Goal: Manage account settings

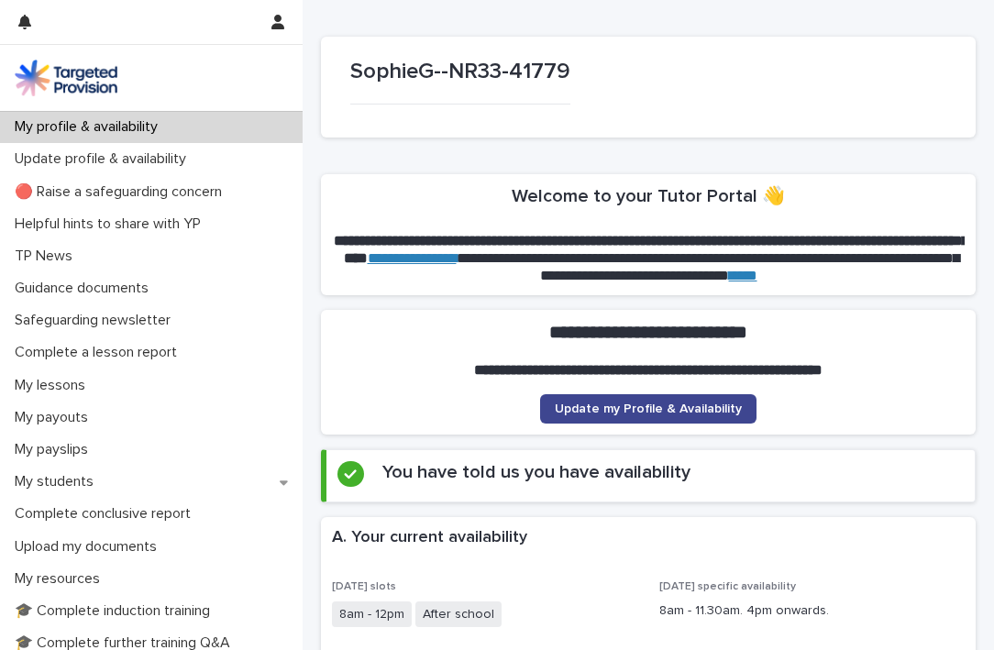
click at [678, 413] on span "Update my Profile & Availability" at bounding box center [648, 408] width 187 height 13
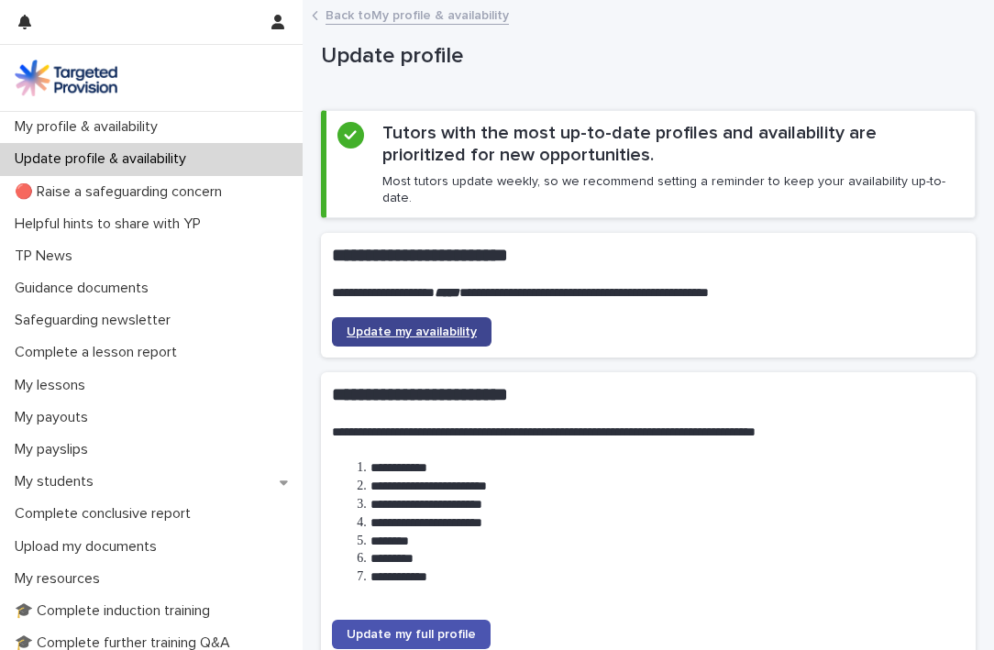
click at [441, 325] on span "Update my availability" at bounding box center [412, 331] width 130 height 13
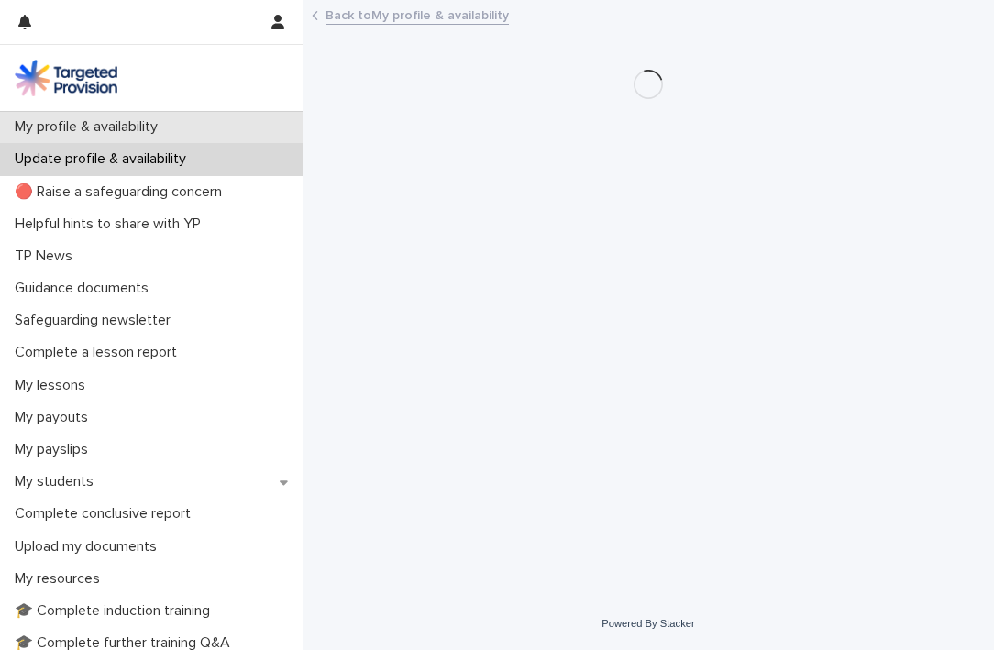
click at [186, 133] on div "My profile & availability" at bounding box center [151, 127] width 303 height 32
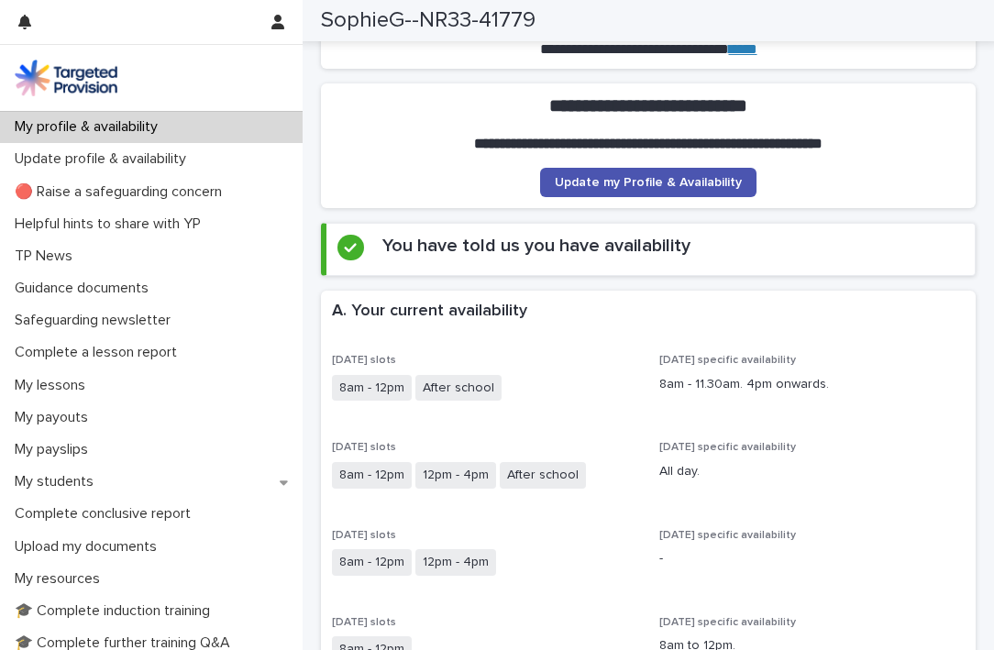
scroll to position [232, 0]
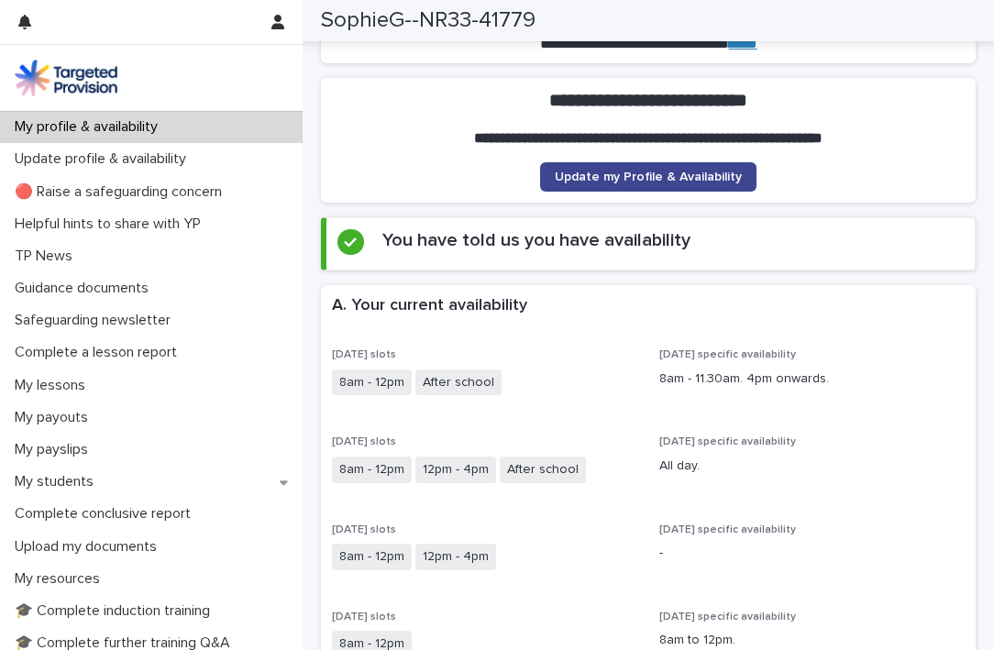
click at [602, 180] on span "Update my Profile & Availability" at bounding box center [648, 177] width 187 height 13
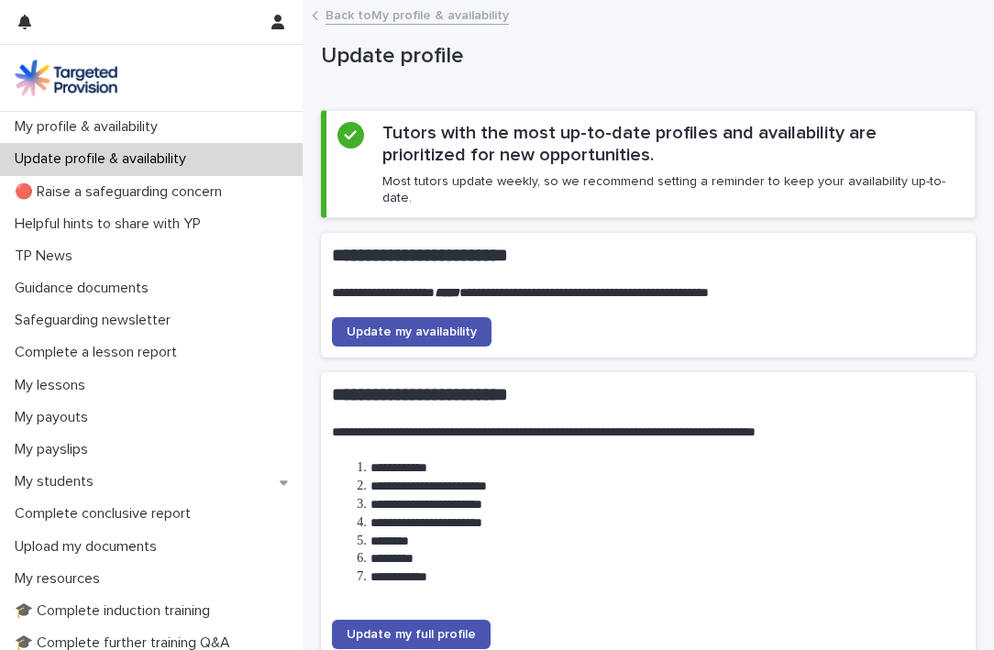
scroll to position [30, 0]
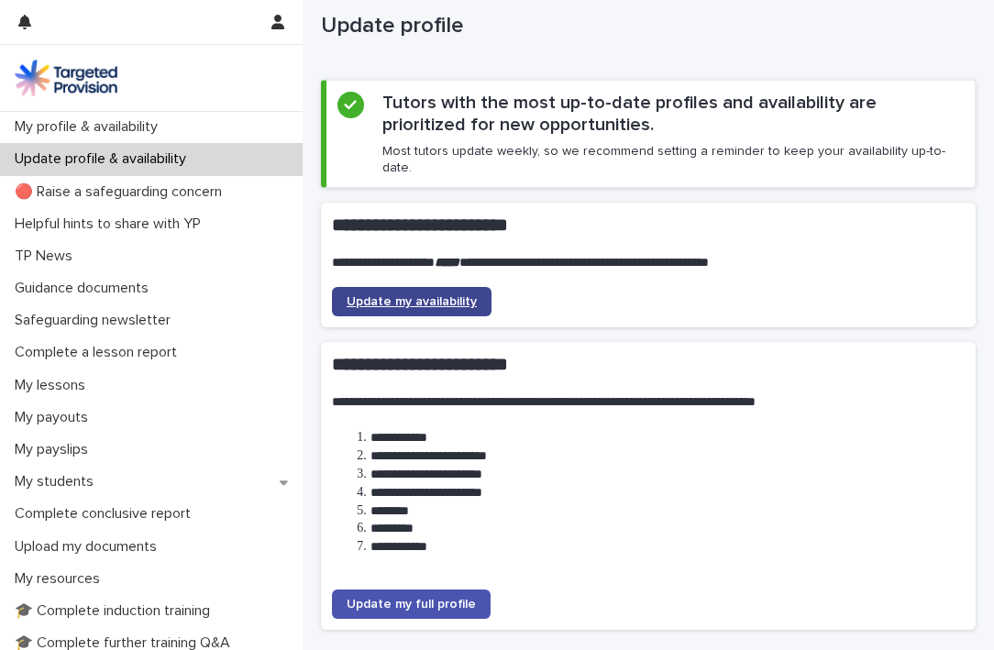
click at [468, 295] on span "Update my availability" at bounding box center [412, 301] width 130 height 13
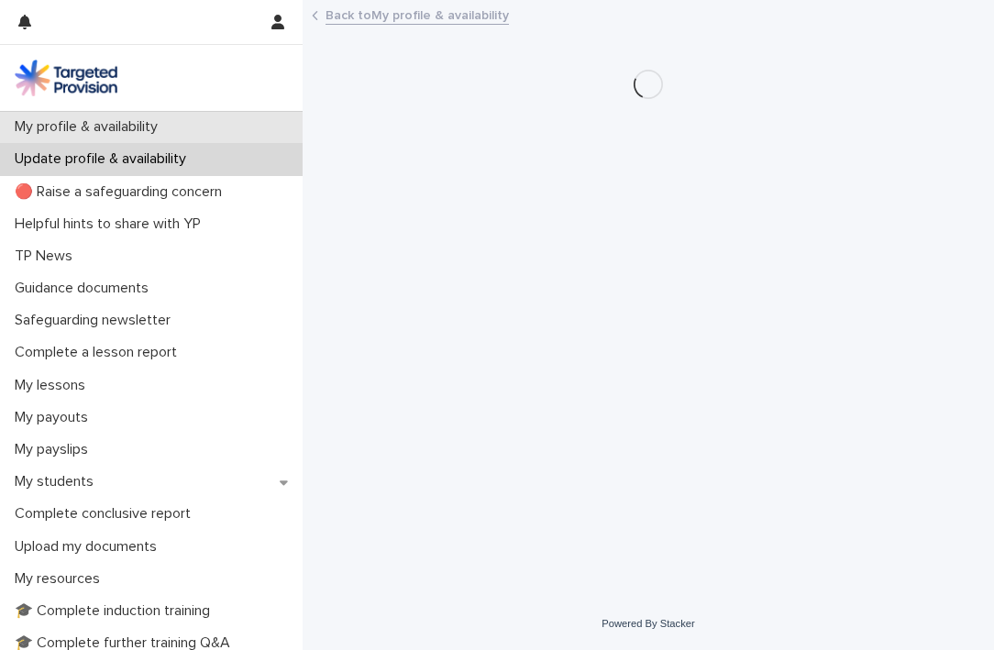
click at [224, 122] on div "My profile & availability" at bounding box center [151, 127] width 303 height 32
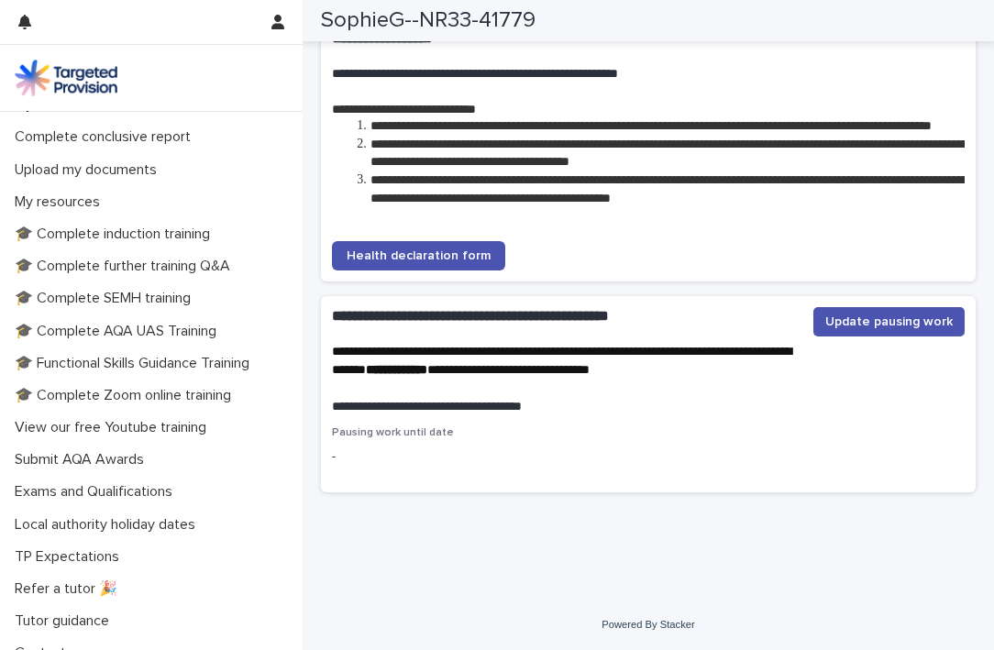
scroll to position [375, 0]
